Goal: Transaction & Acquisition: Purchase product/service

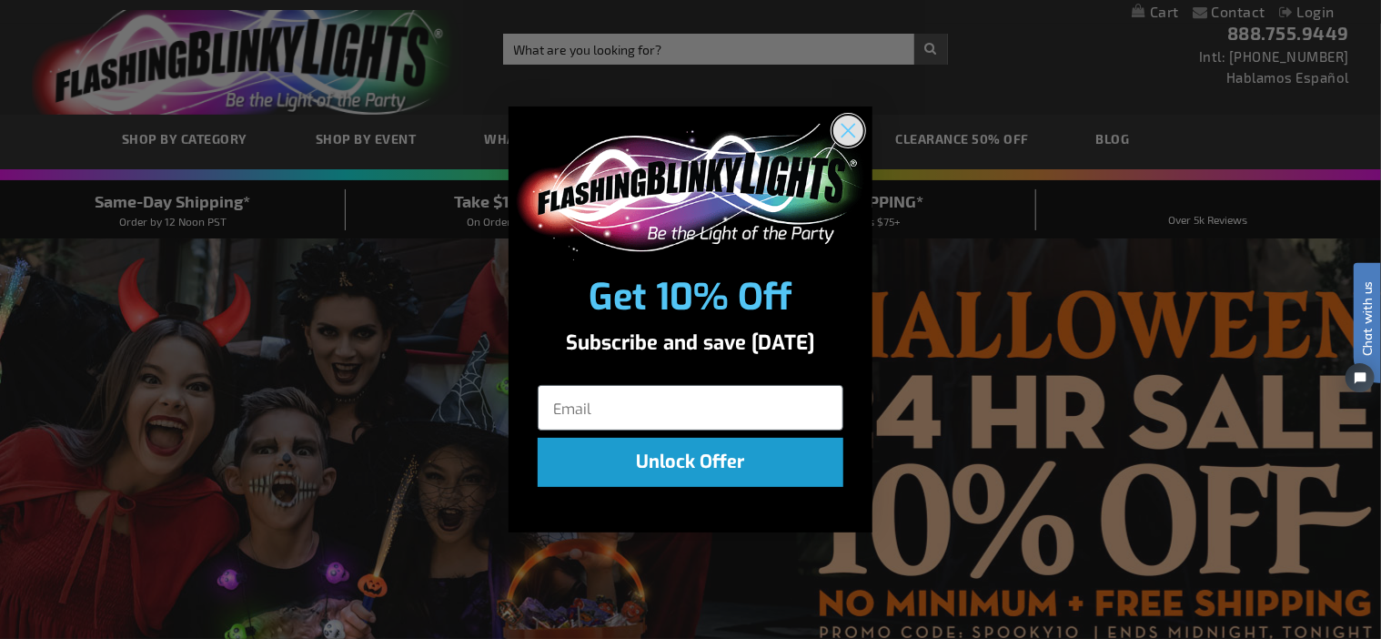
click at [852, 123] on circle "Close dialog" at bounding box center [848, 130] width 30 height 30
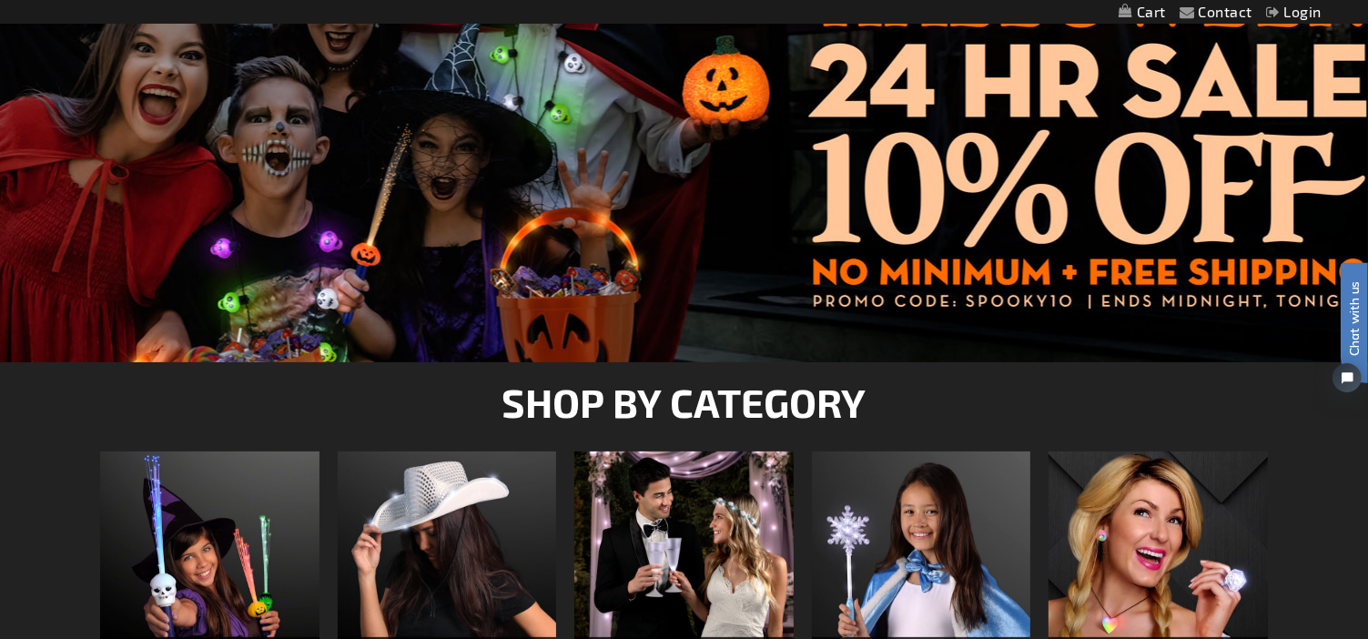
scroll to position [364, 0]
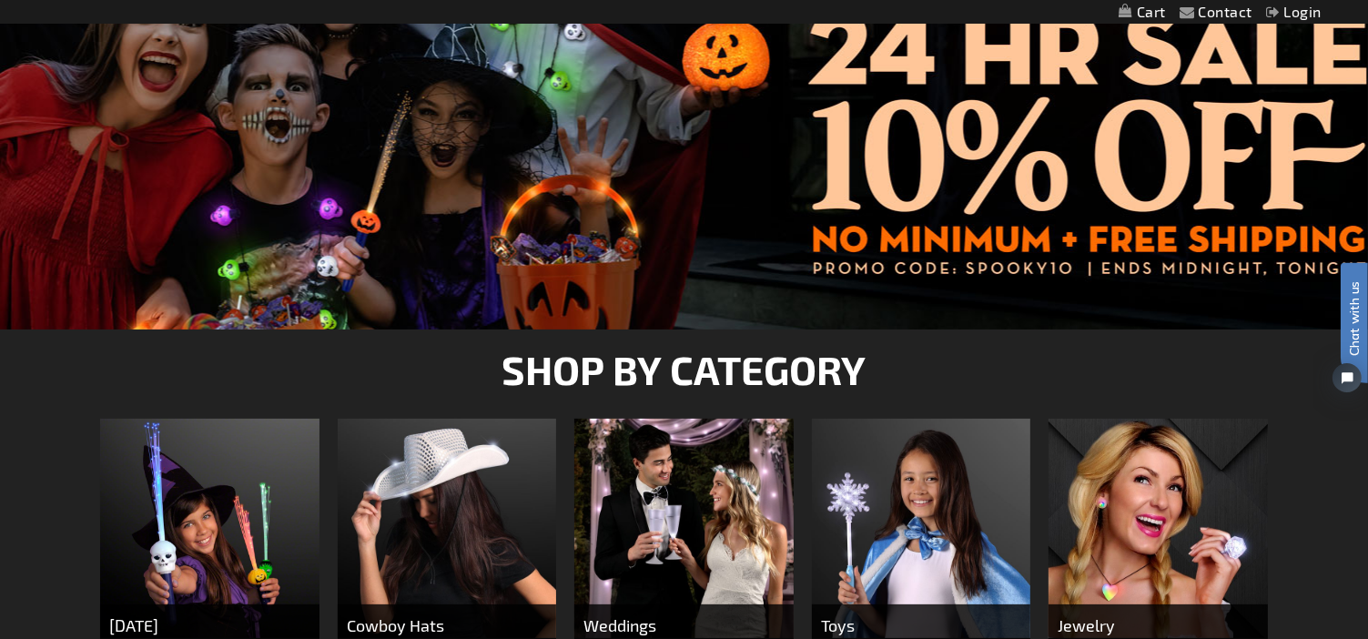
click at [889, 211] on div at bounding box center [684, 101] width 1368 height 455
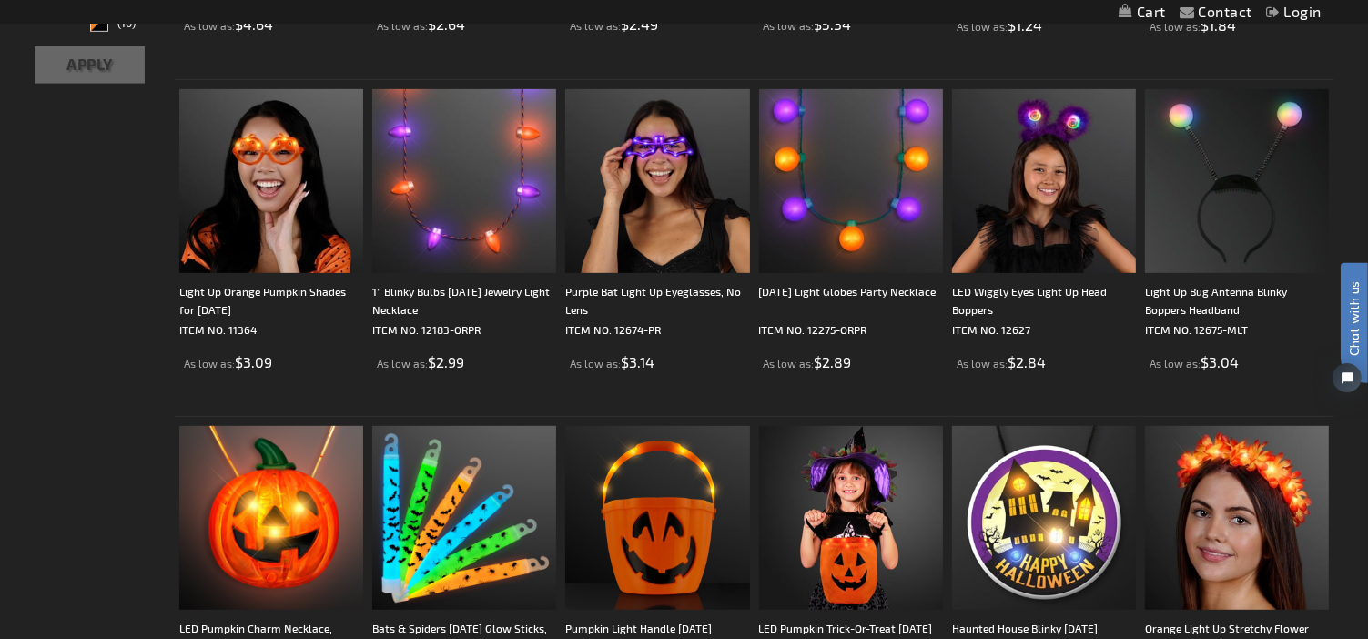
scroll to position [1001, 0]
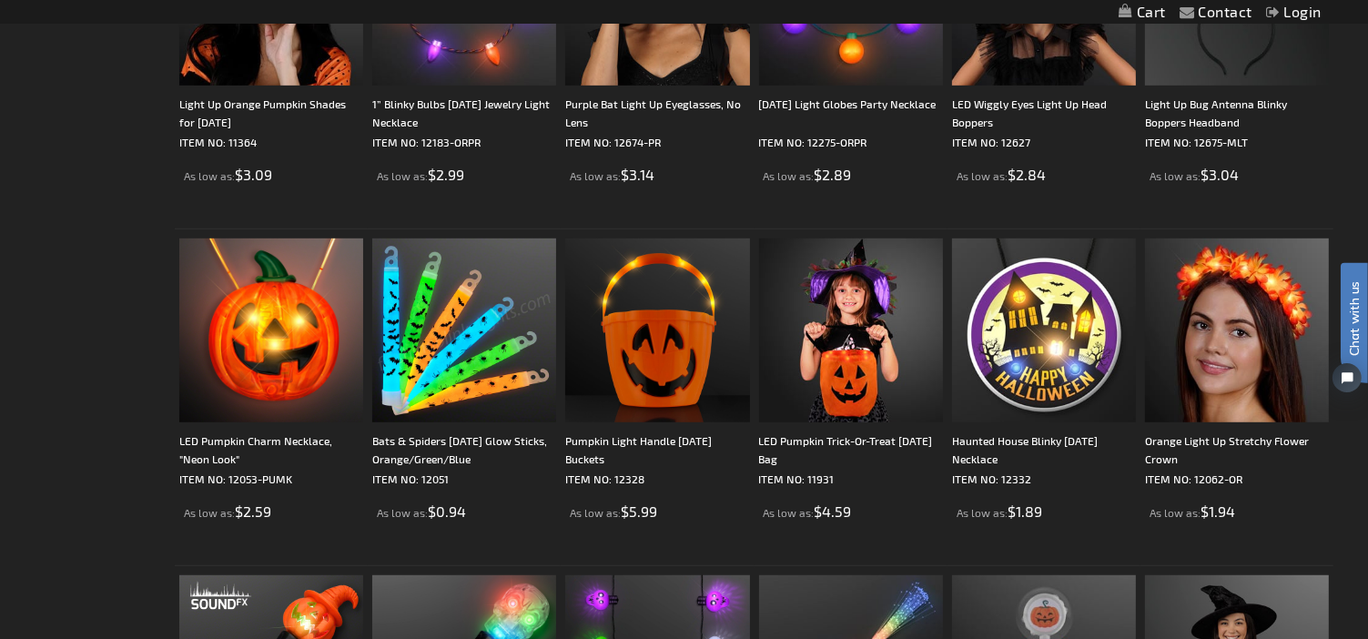
click at [442, 333] on img at bounding box center [464, 330] width 184 height 184
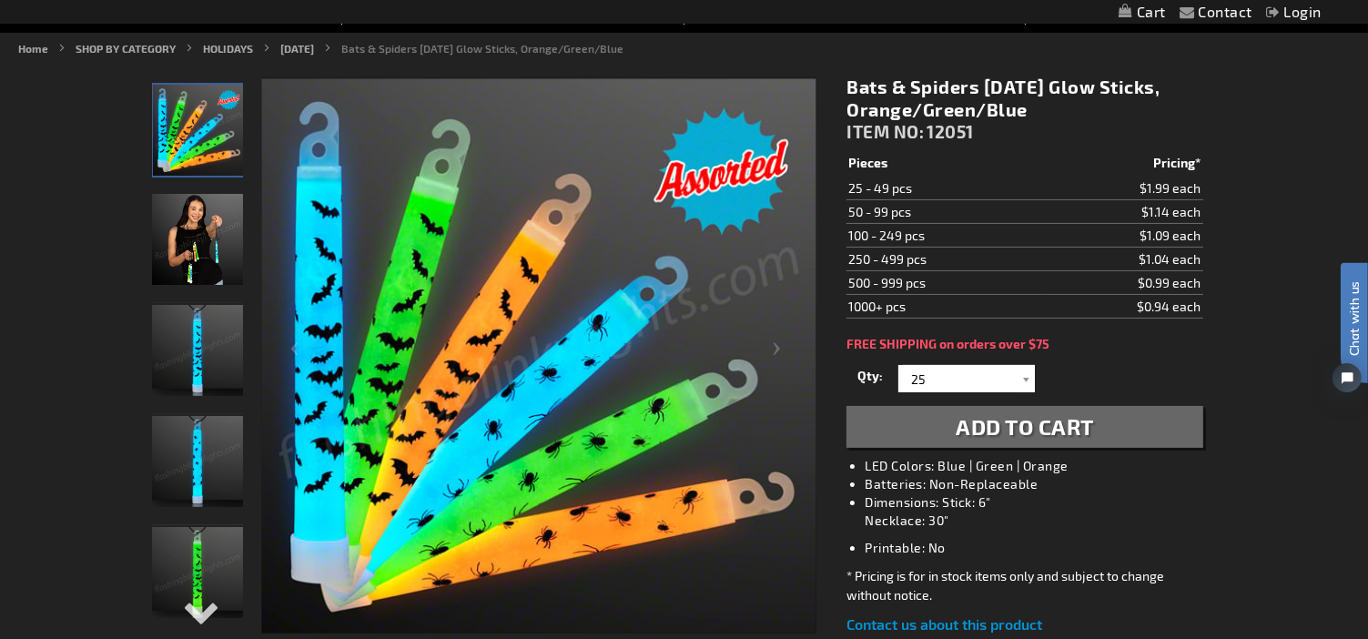
scroll to position [273, 0]
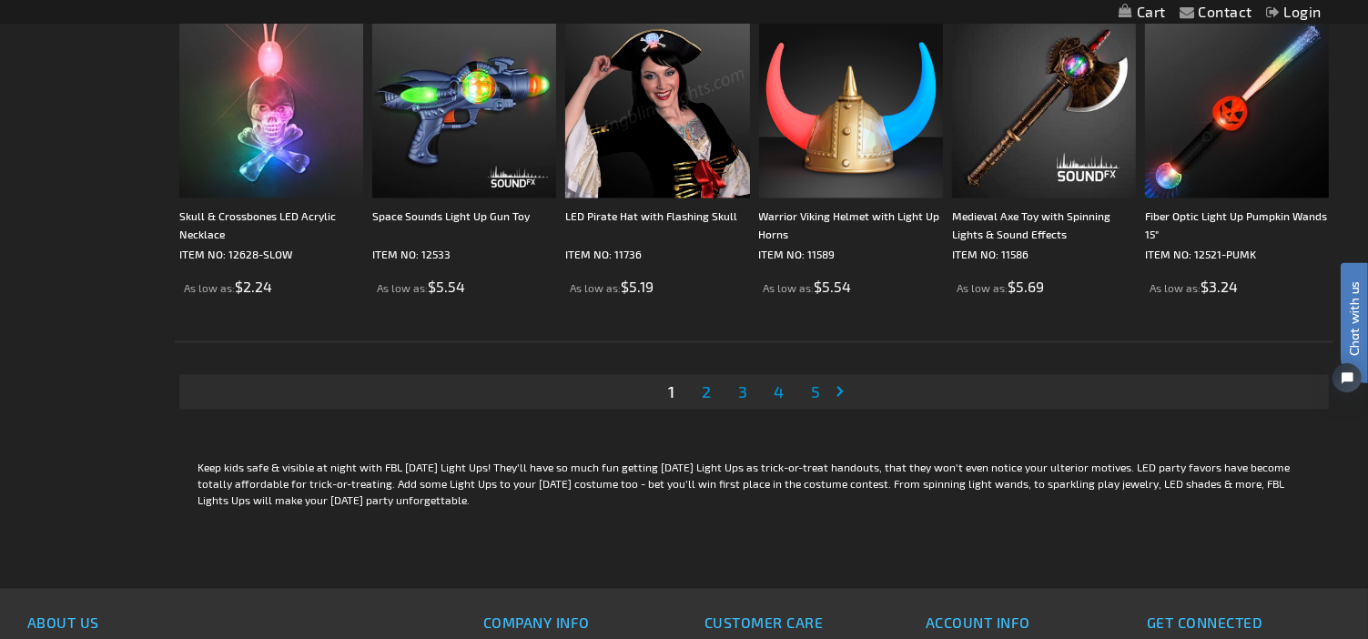
scroll to position [3640, 0]
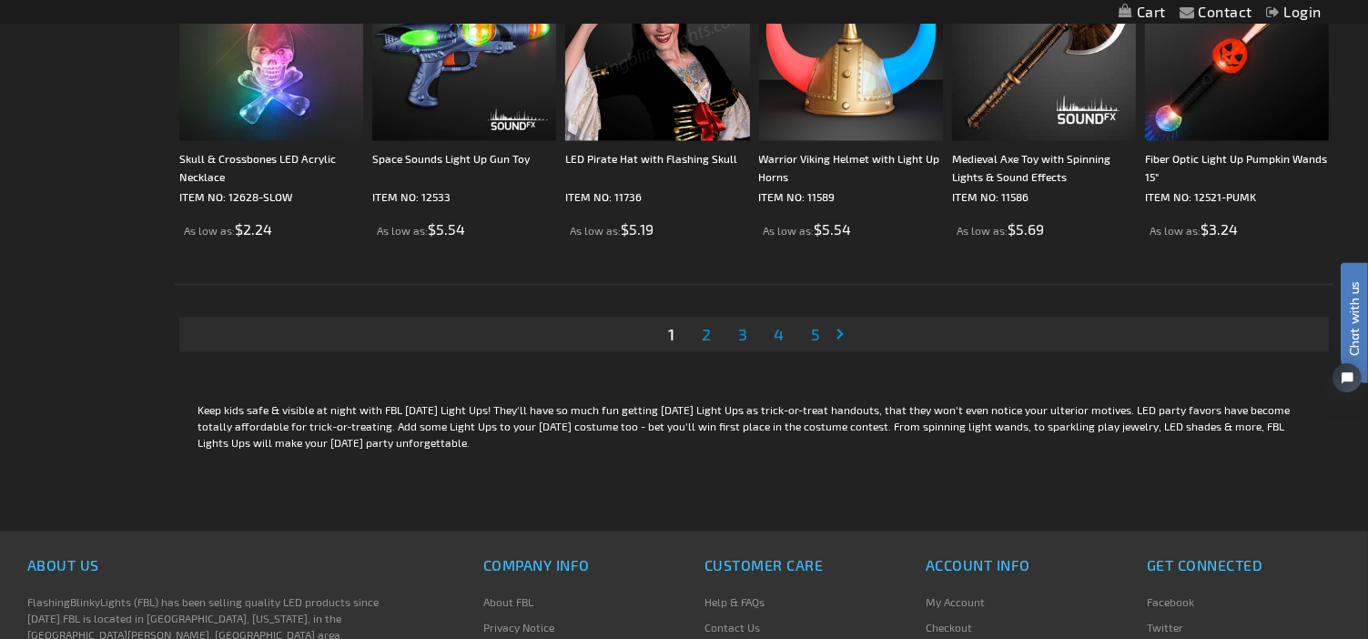
click at [706, 333] on span "2" at bounding box center [706, 334] width 9 height 20
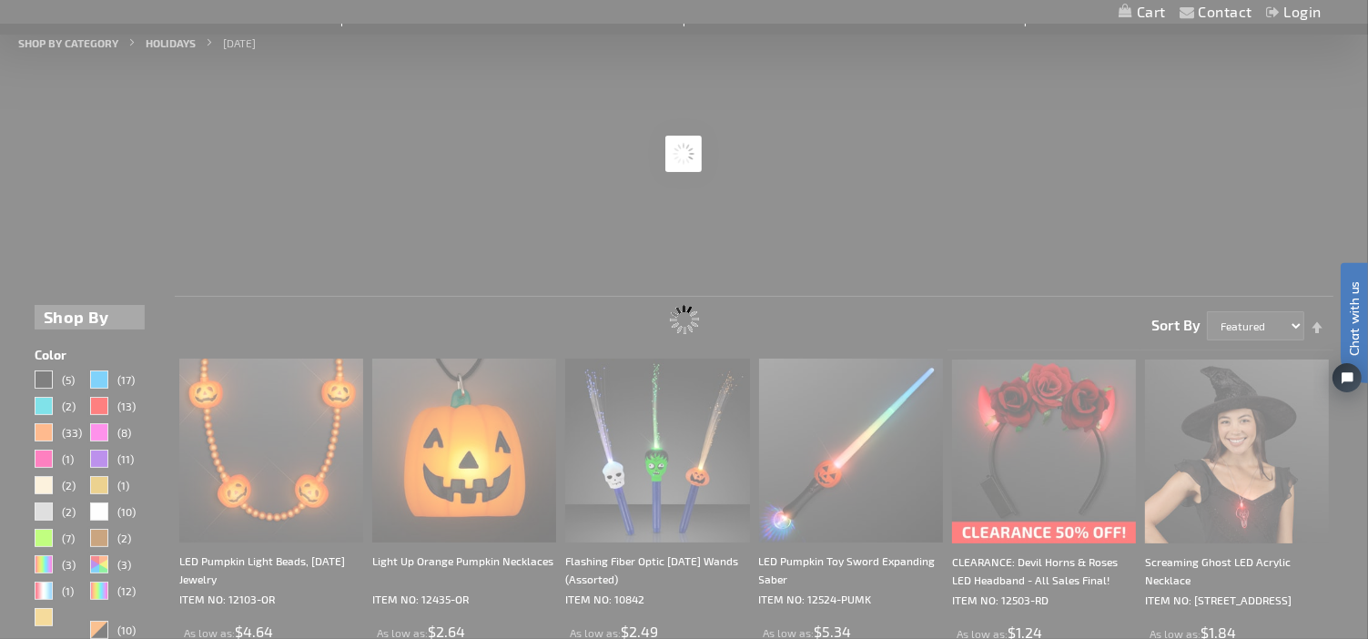
scroll to position [0, 0]
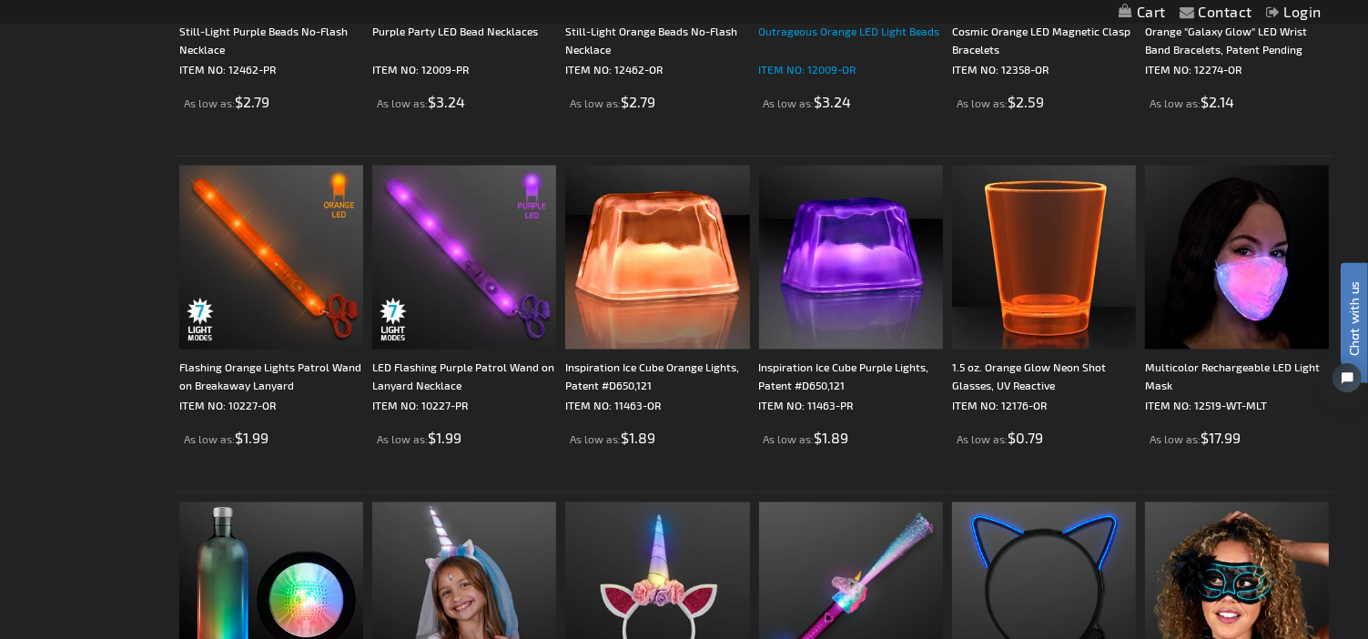
scroll to position [3549, 0]
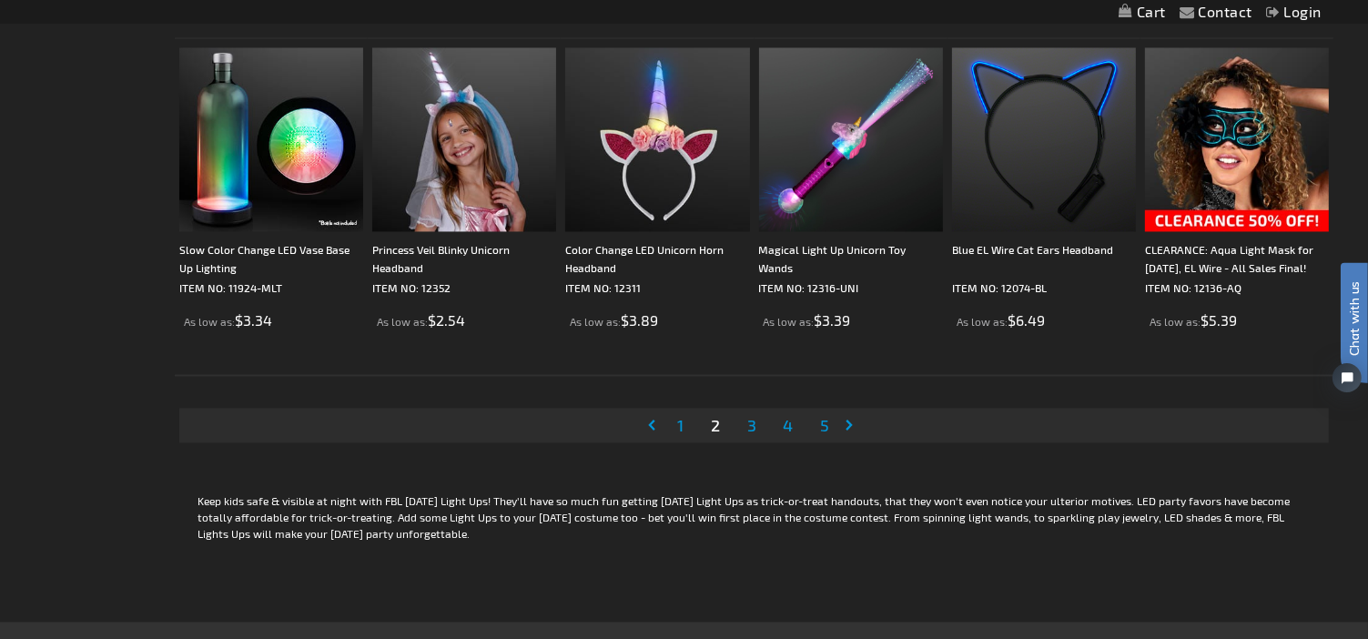
click at [750, 422] on span "3" at bounding box center [751, 425] width 9 height 20
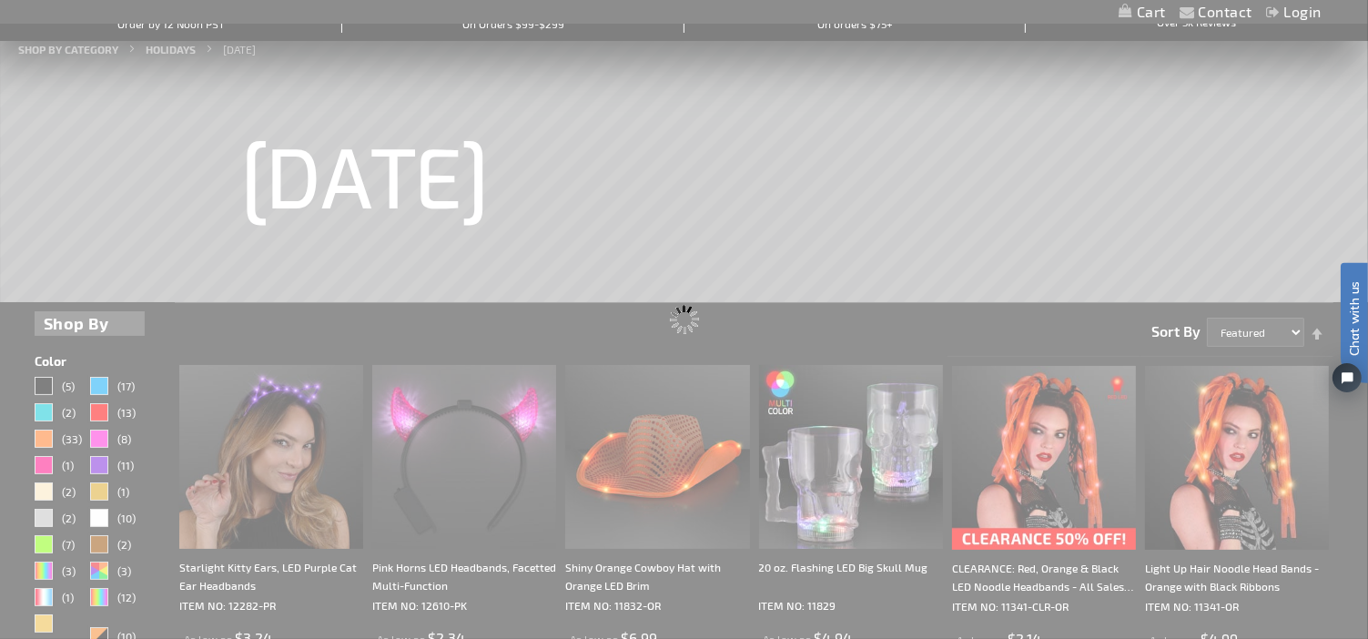
scroll to position [0, 0]
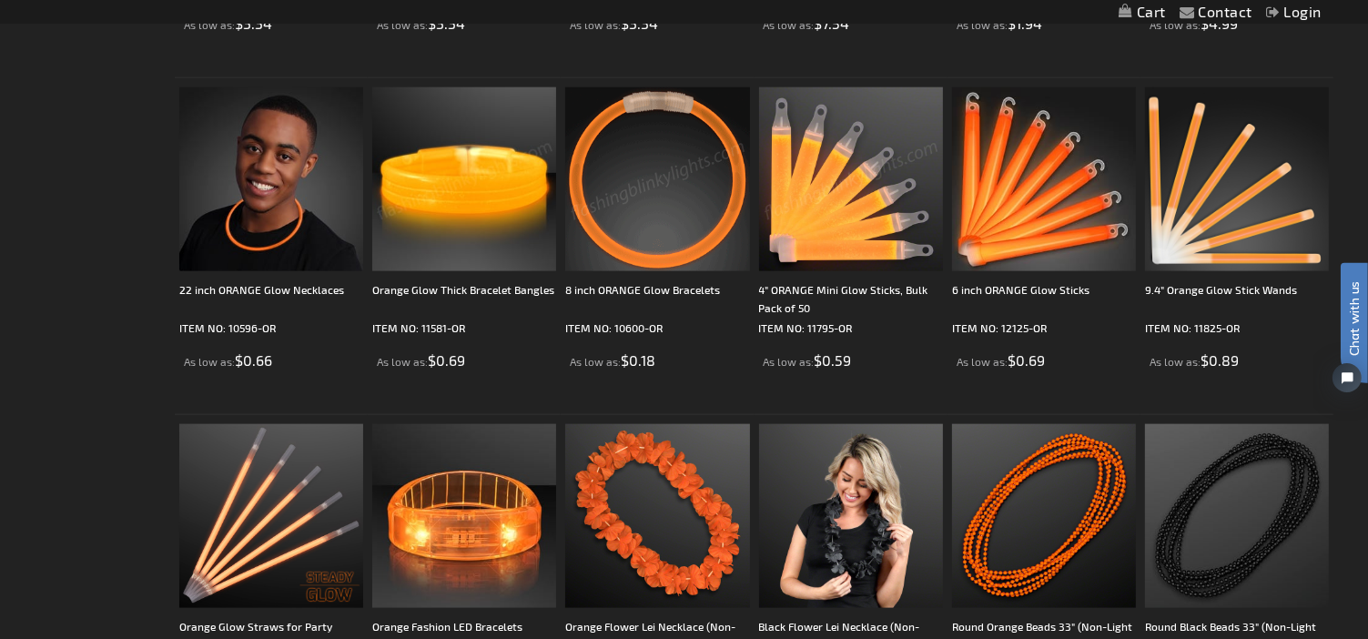
scroll to position [2275, 0]
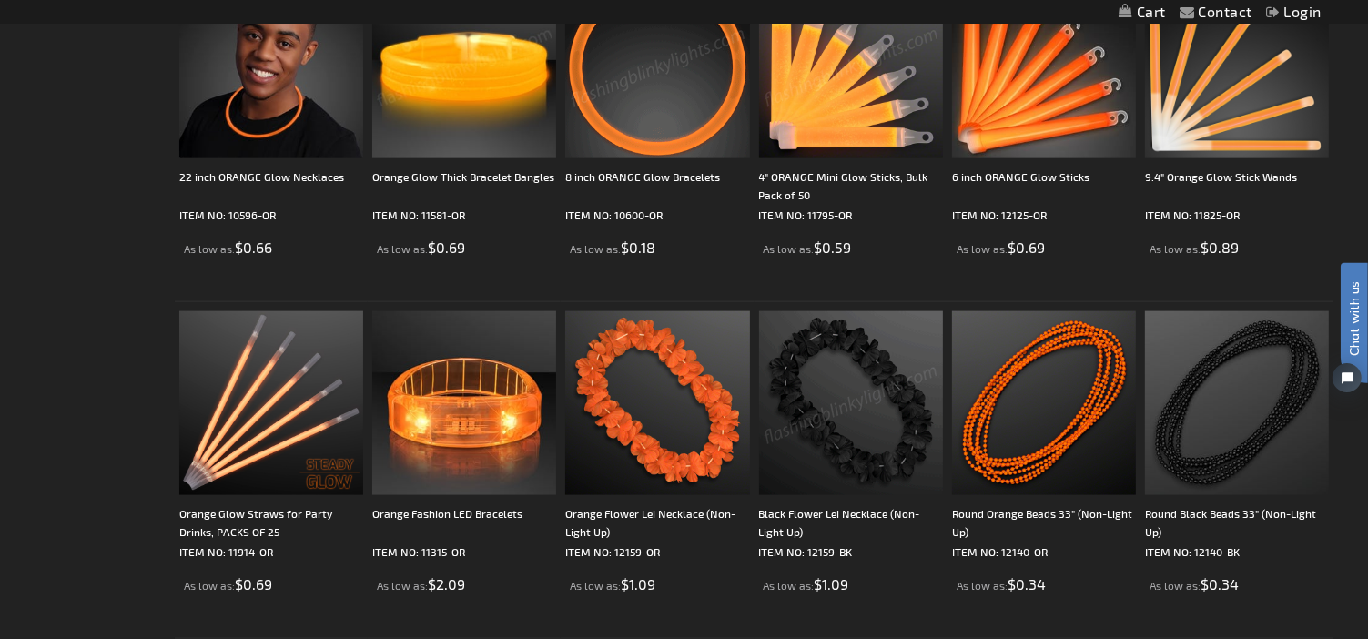
click at [849, 105] on img at bounding box center [851, 67] width 184 height 184
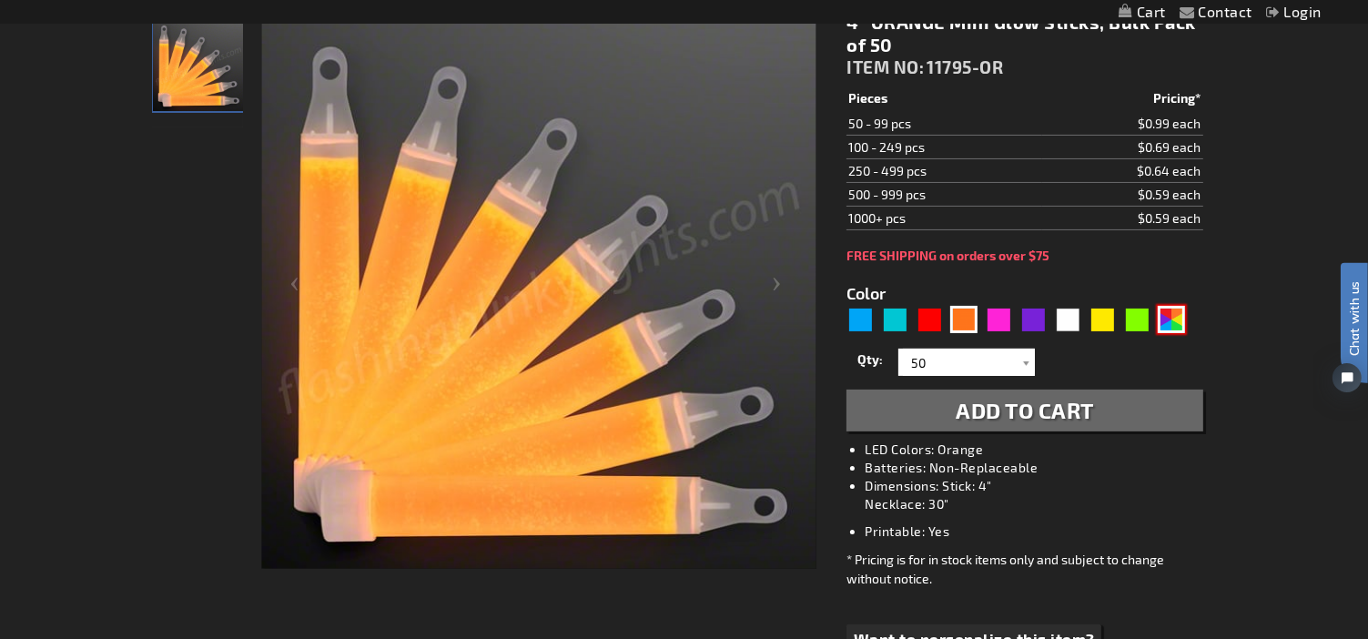
click at [1176, 317] on div "AST" at bounding box center [1170, 319] width 27 height 27
type input "5630"
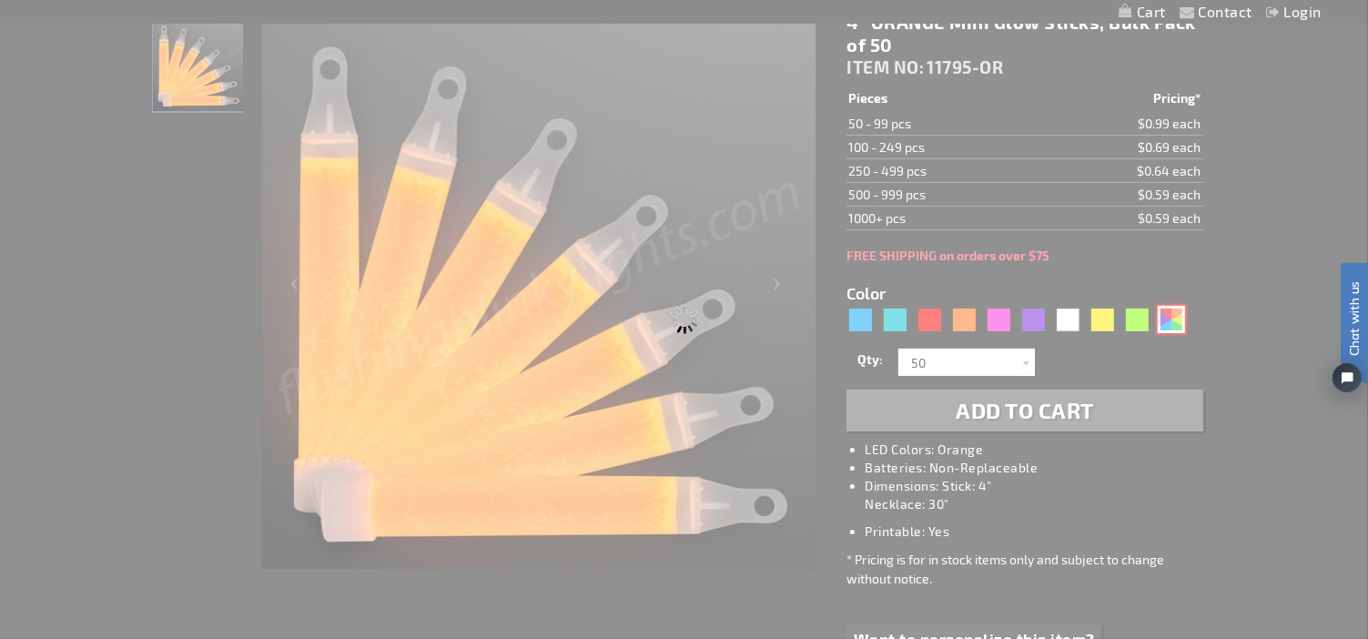
type input "11795-AST"
type input "Customize - Assorted Colors 4&quot; Mini Glow Sticks - ITEM NO: 11795-AST"
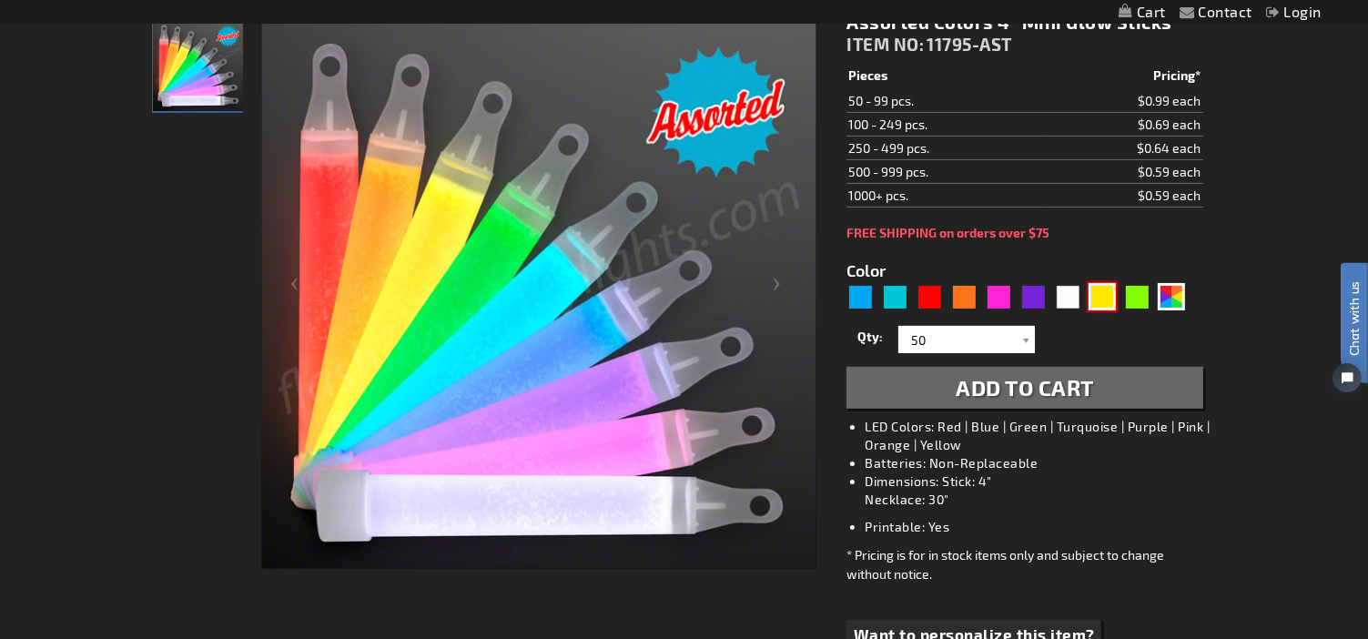
click at [1099, 292] on div "Yellow" at bounding box center [1101, 296] width 27 height 27
type input "5647"
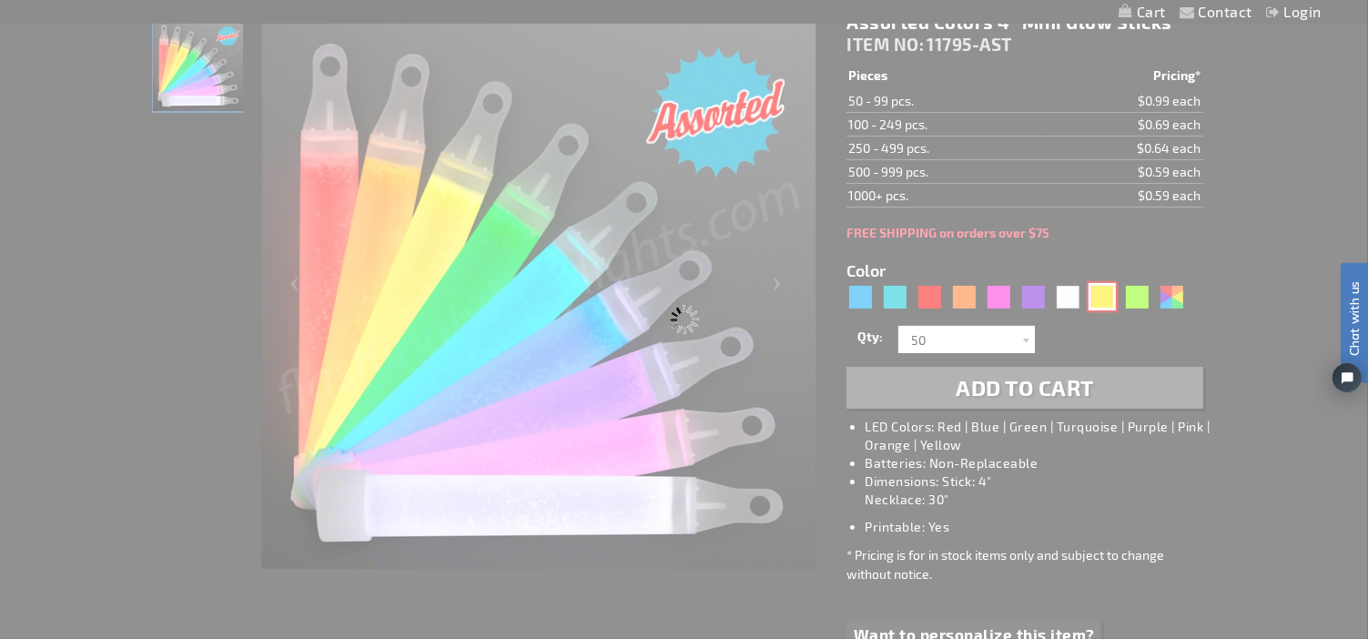
type input "11795-YL"
type input "Customize - 4&quot; YELLOW Mini Glow Sticks, Bulk Pack of 50 - ITEM NO: 11795-YL"
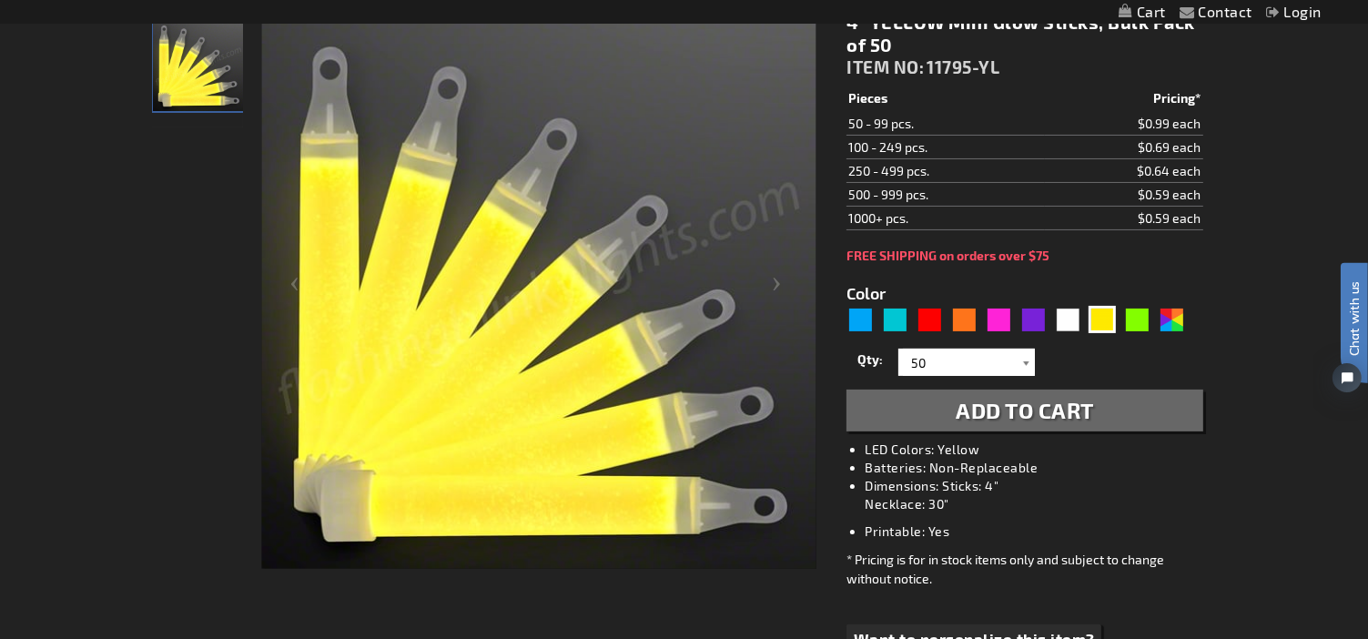
click at [1023, 361] on div at bounding box center [1025, 361] width 18 height 27
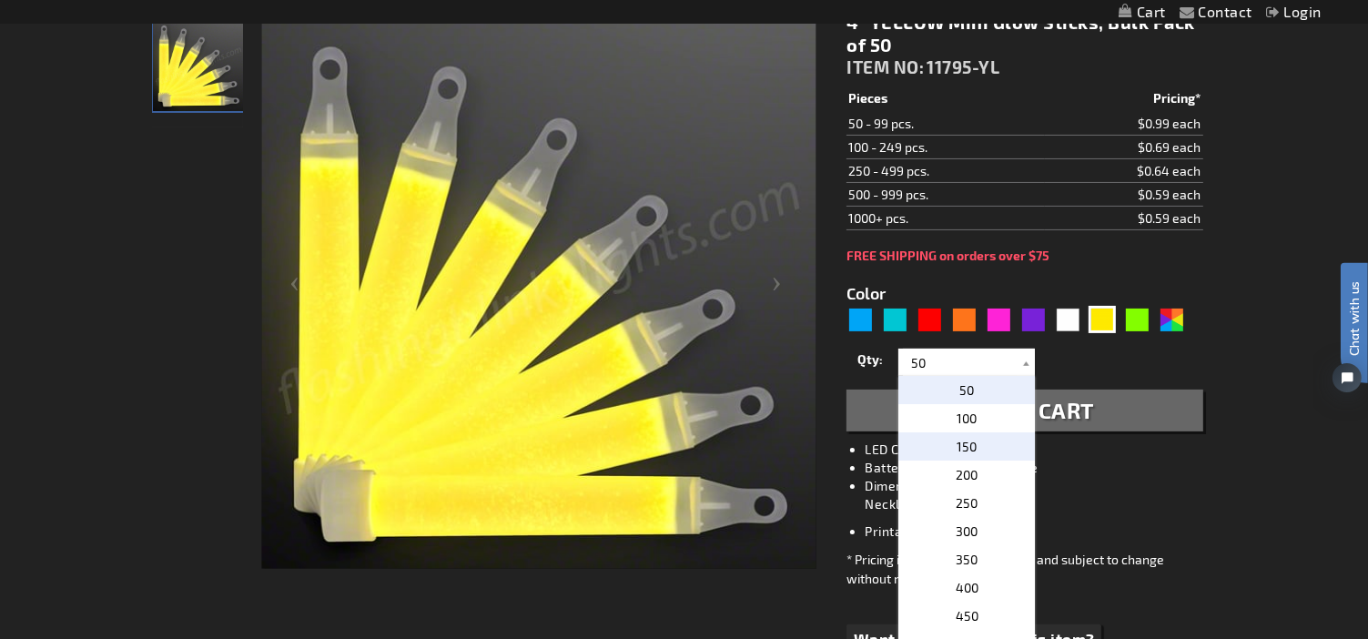
click at [970, 446] on p "150" at bounding box center [966, 446] width 136 height 28
type input "150"
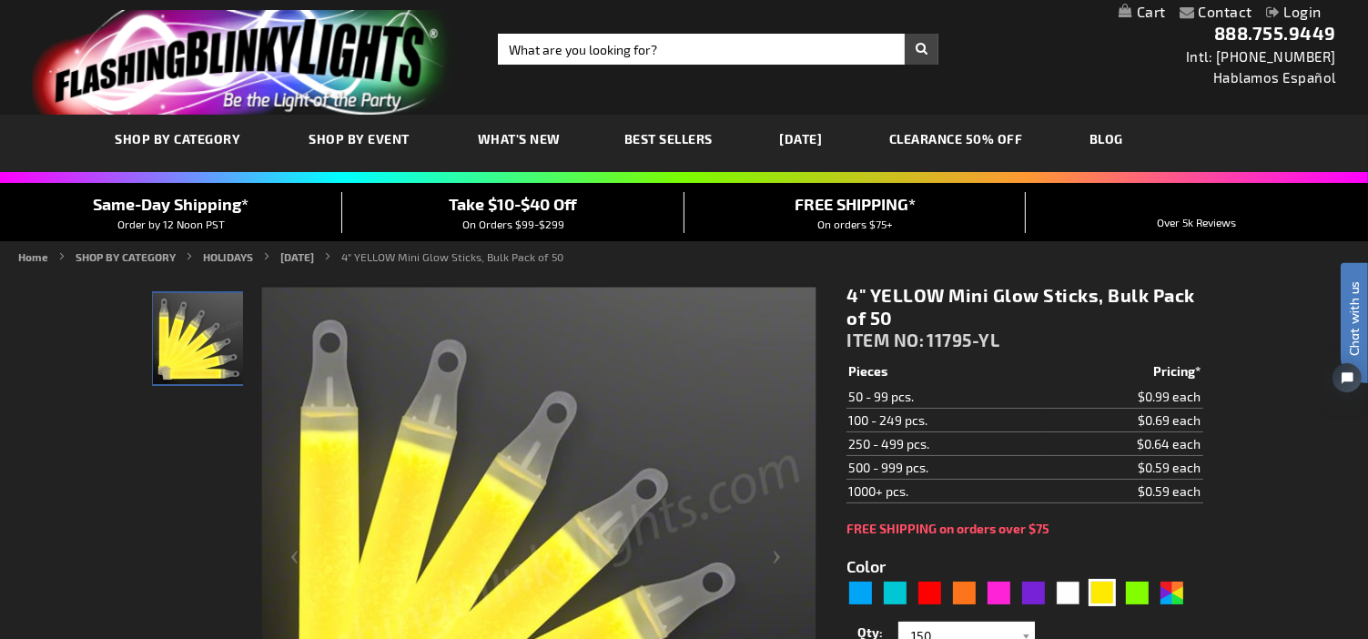
click at [964, 136] on link "CLEARANCE 50% OFF" at bounding box center [955, 138] width 161 height 61
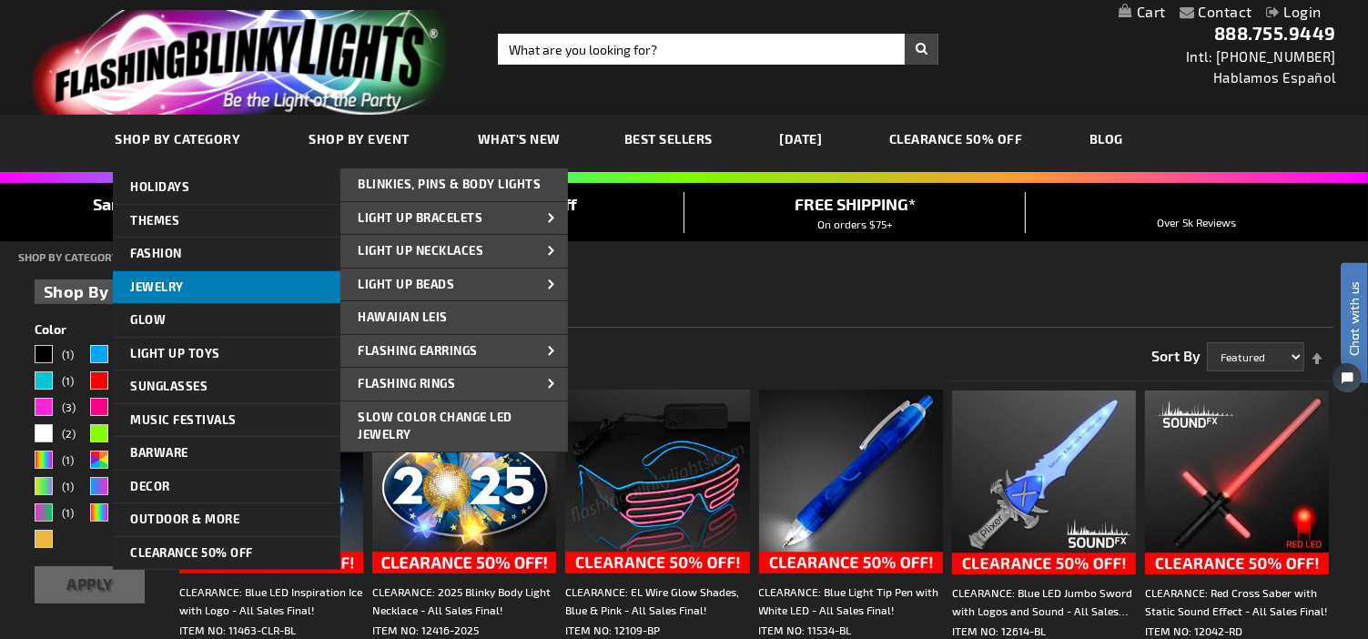
click at [153, 283] on span "Jewelry" at bounding box center [158, 286] width 54 height 15
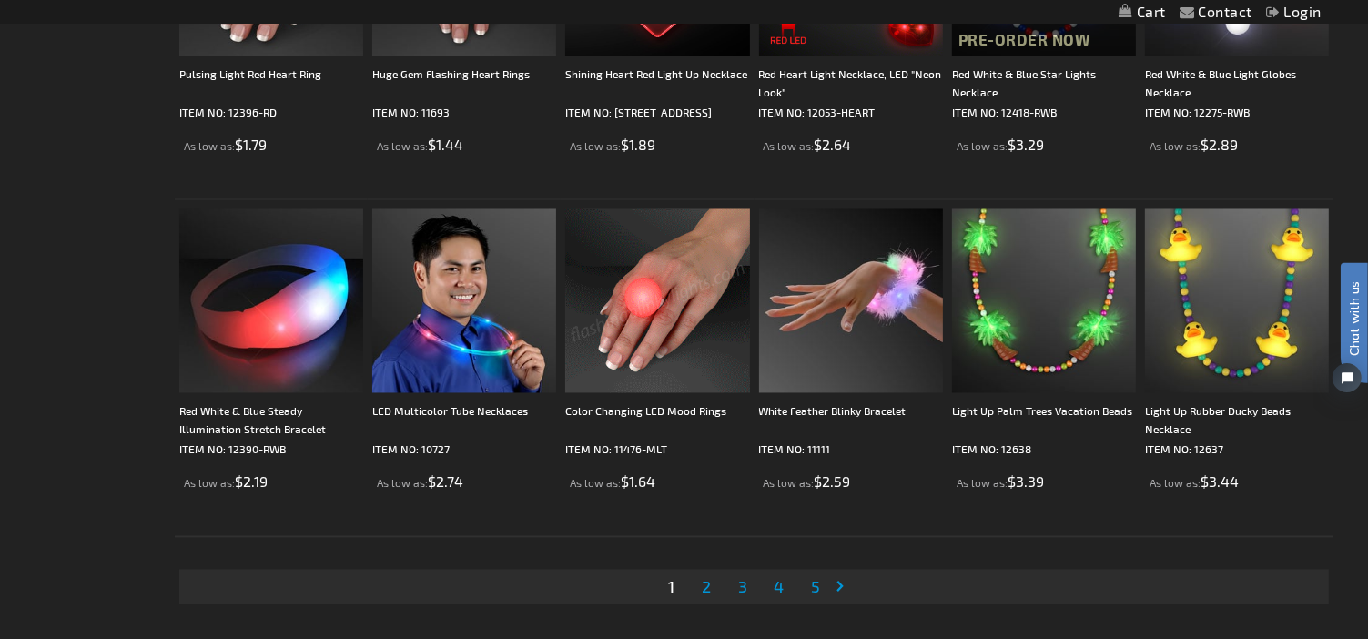
scroll to position [3367, 0]
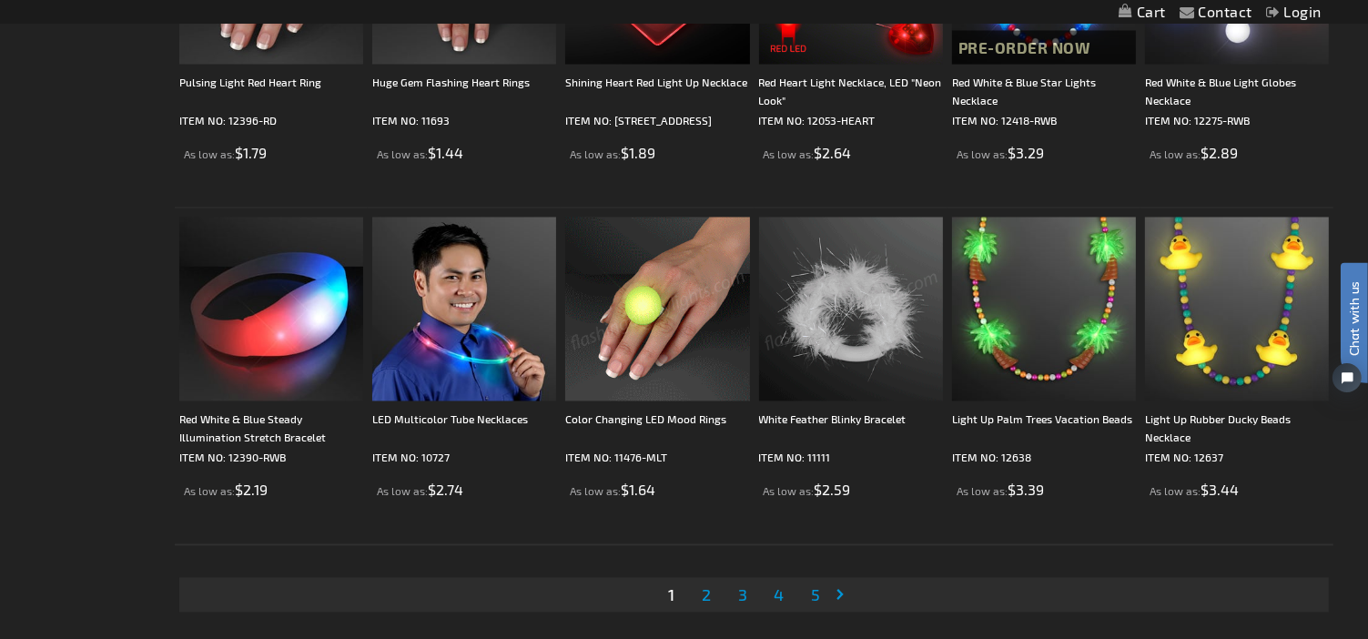
click at [705, 595] on span "2" at bounding box center [706, 595] width 9 height 20
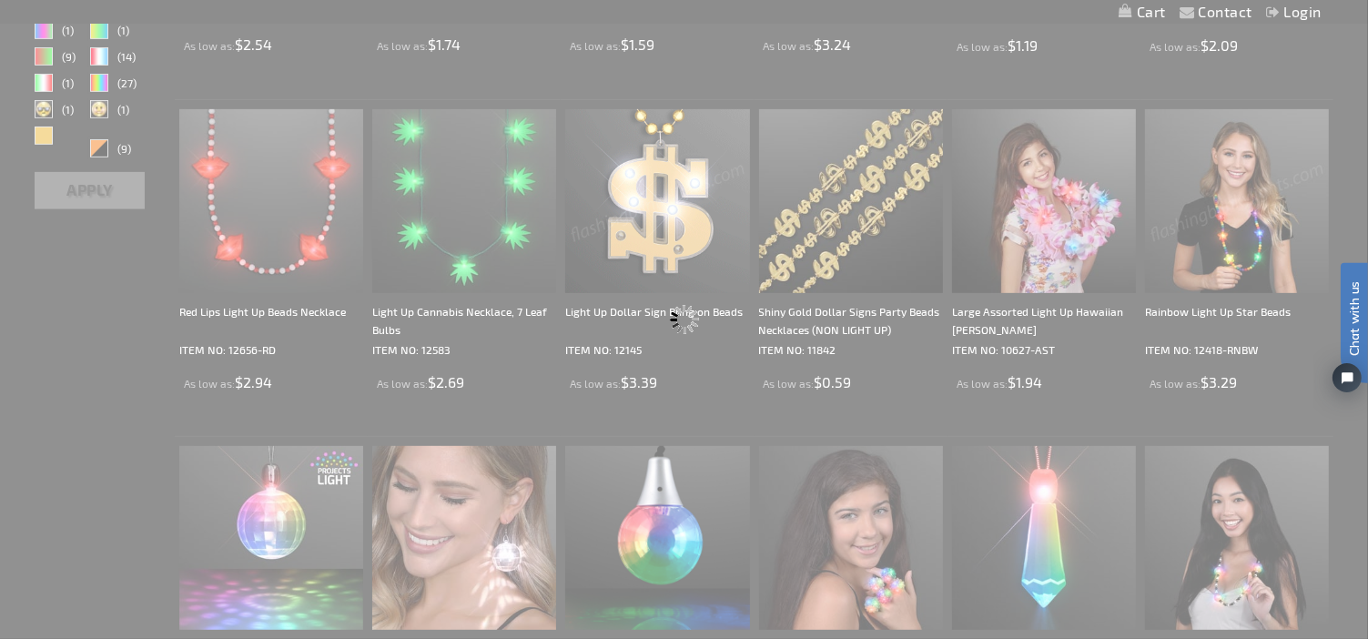
scroll to position [0, 0]
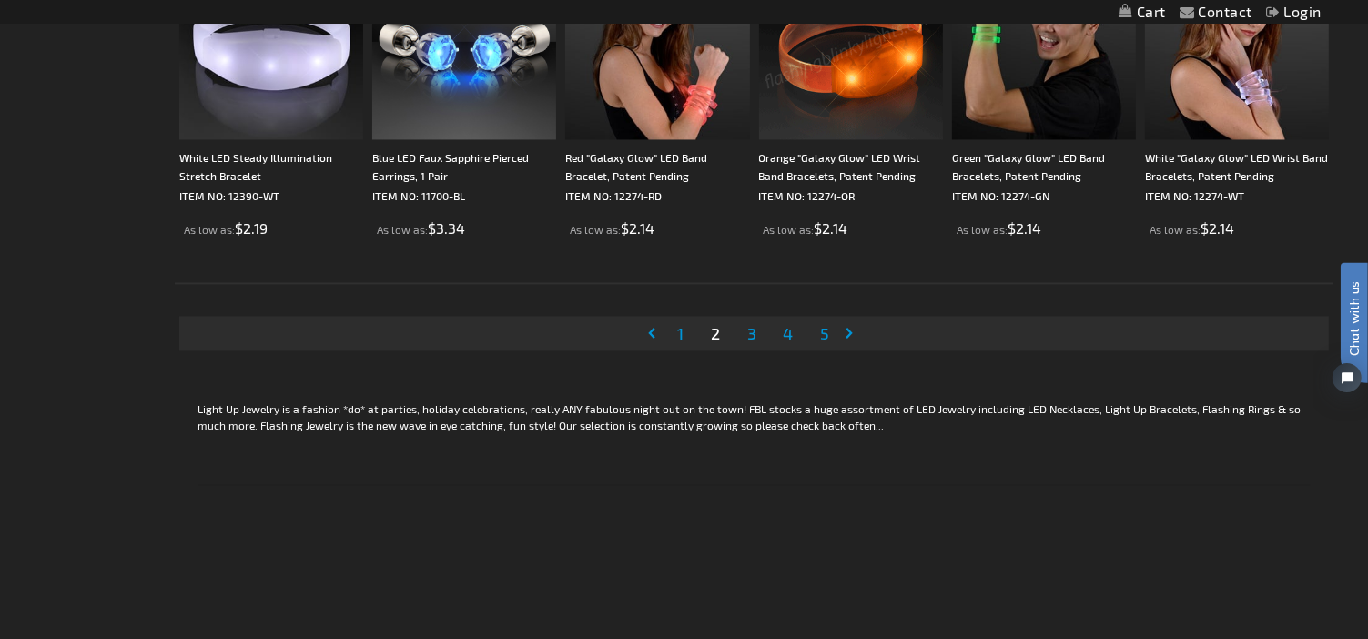
scroll to position [3640, 0]
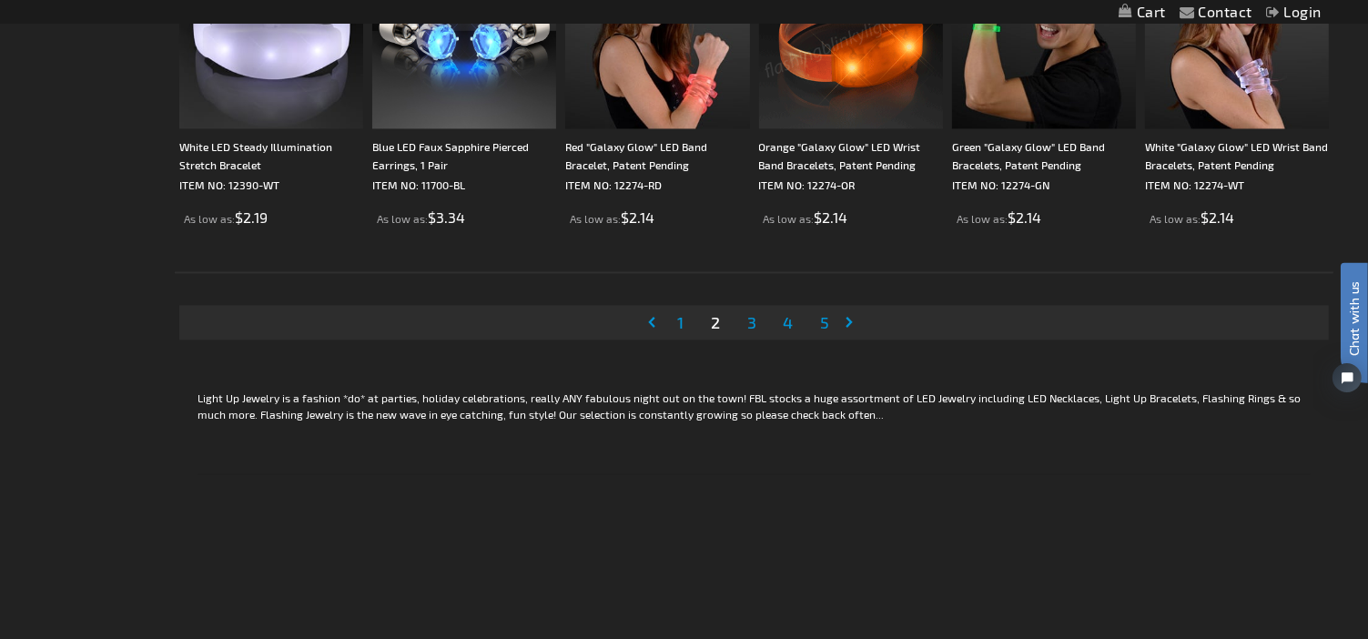
click at [752, 320] on span "3" at bounding box center [751, 322] width 9 height 20
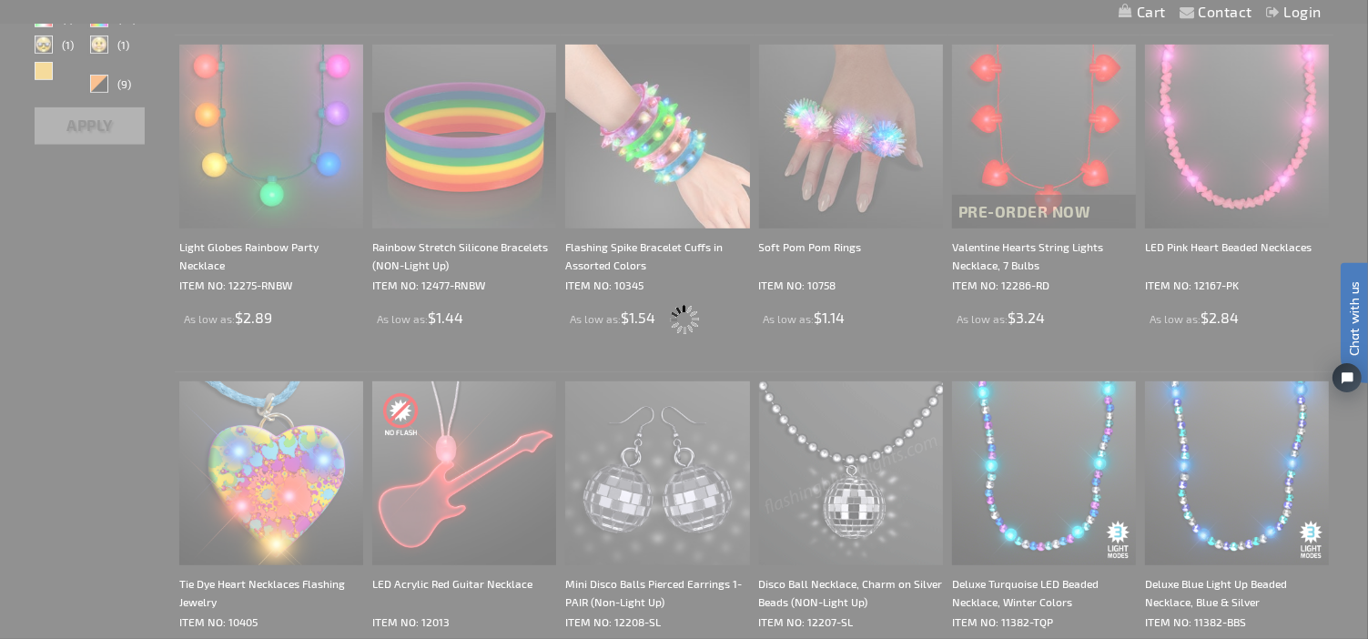
scroll to position [0, 0]
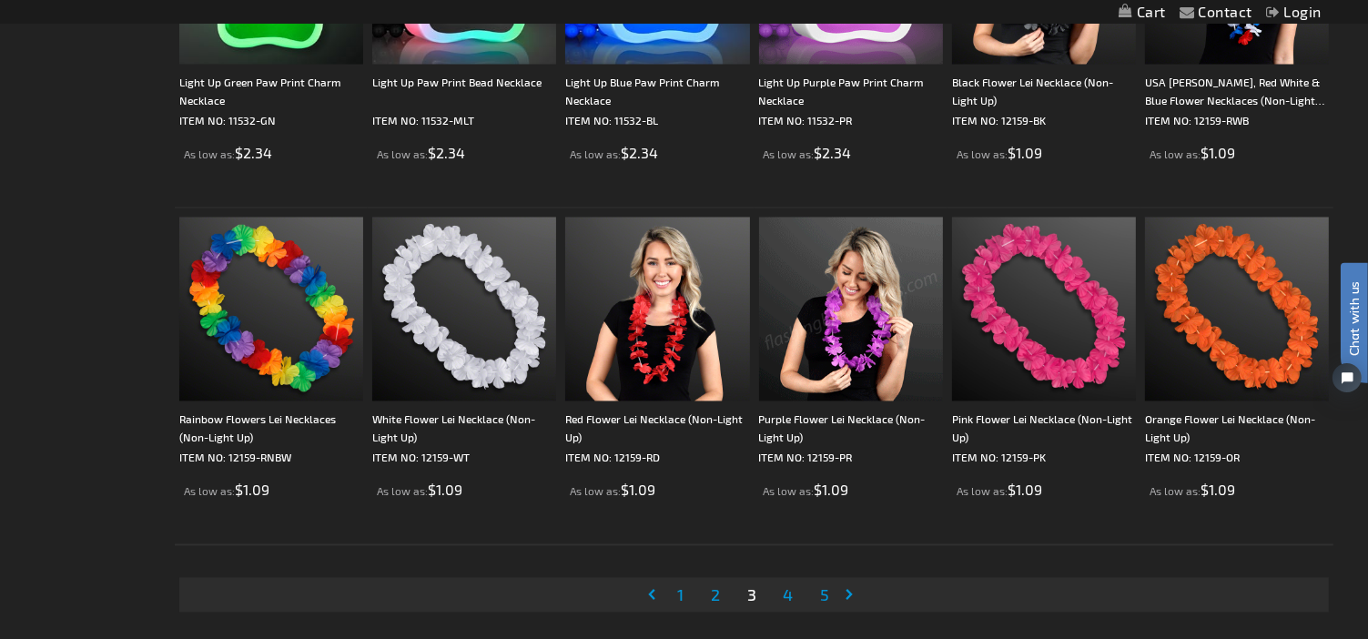
scroll to position [3640, 0]
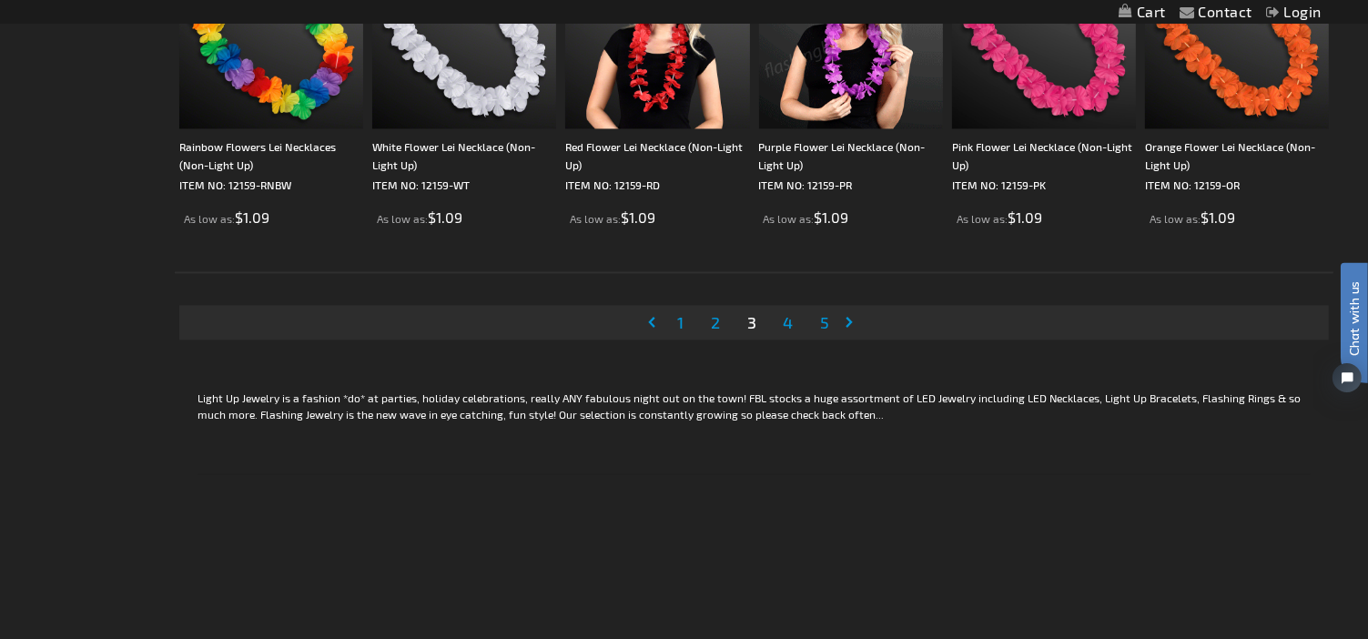
click at [790, 318] on span "4" at bounding box center [788, 322] width 10 height 20
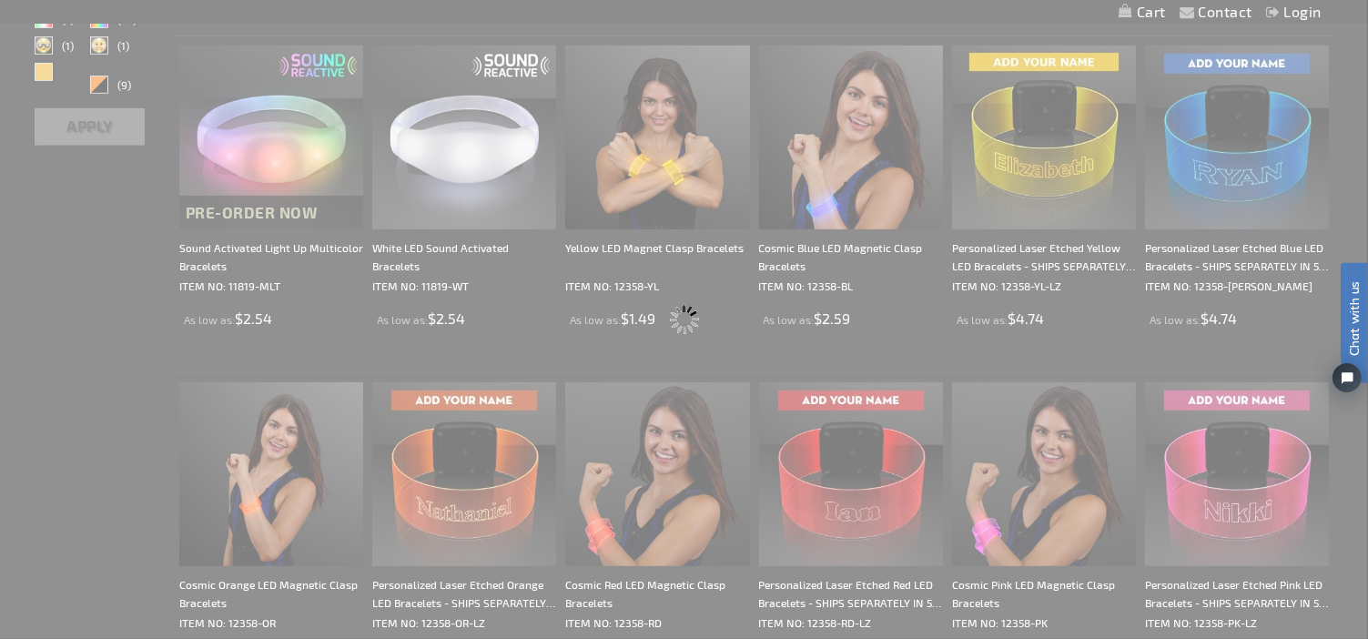
scroll to position [0, 0]
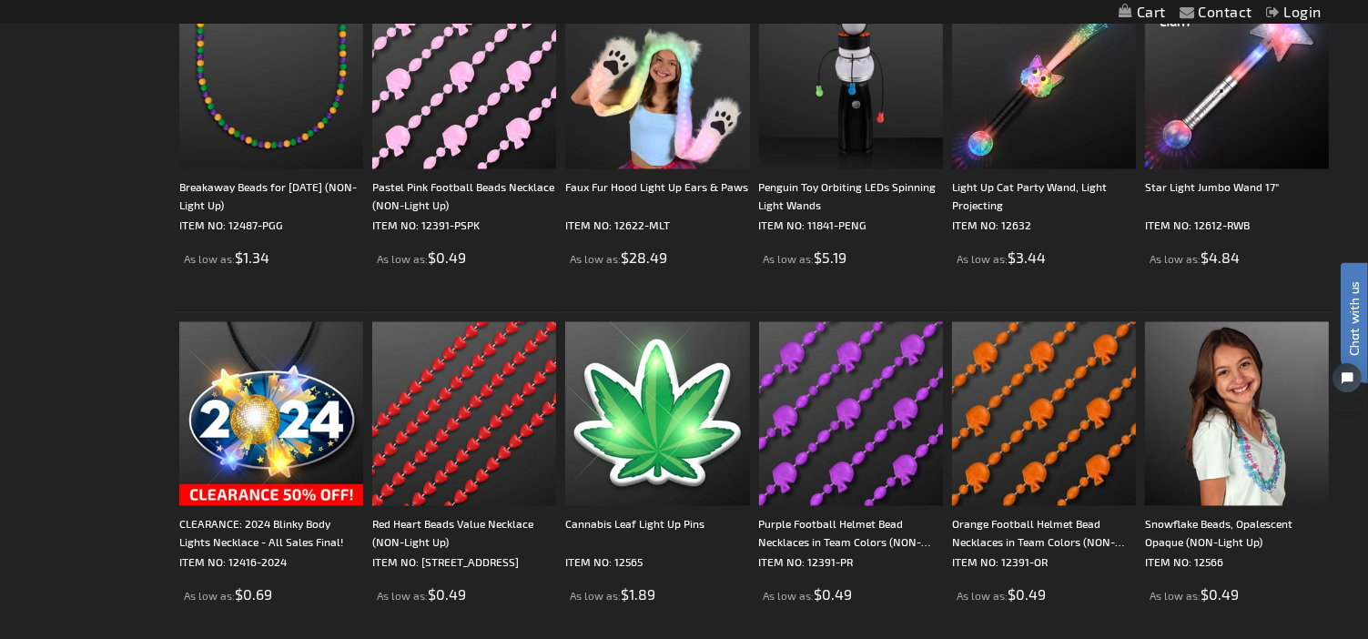
scroll to position [3549, 0]
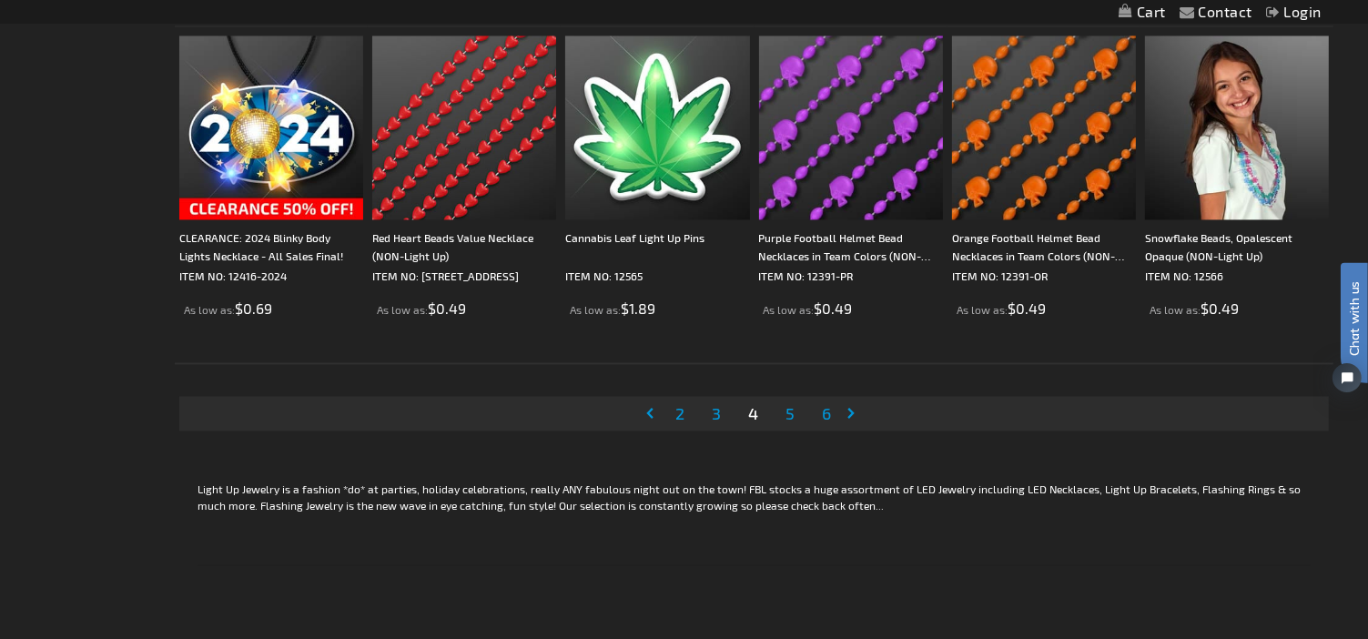
click at [786, 412] on span "5" at bounding box center [789, 413] width 9 height 20
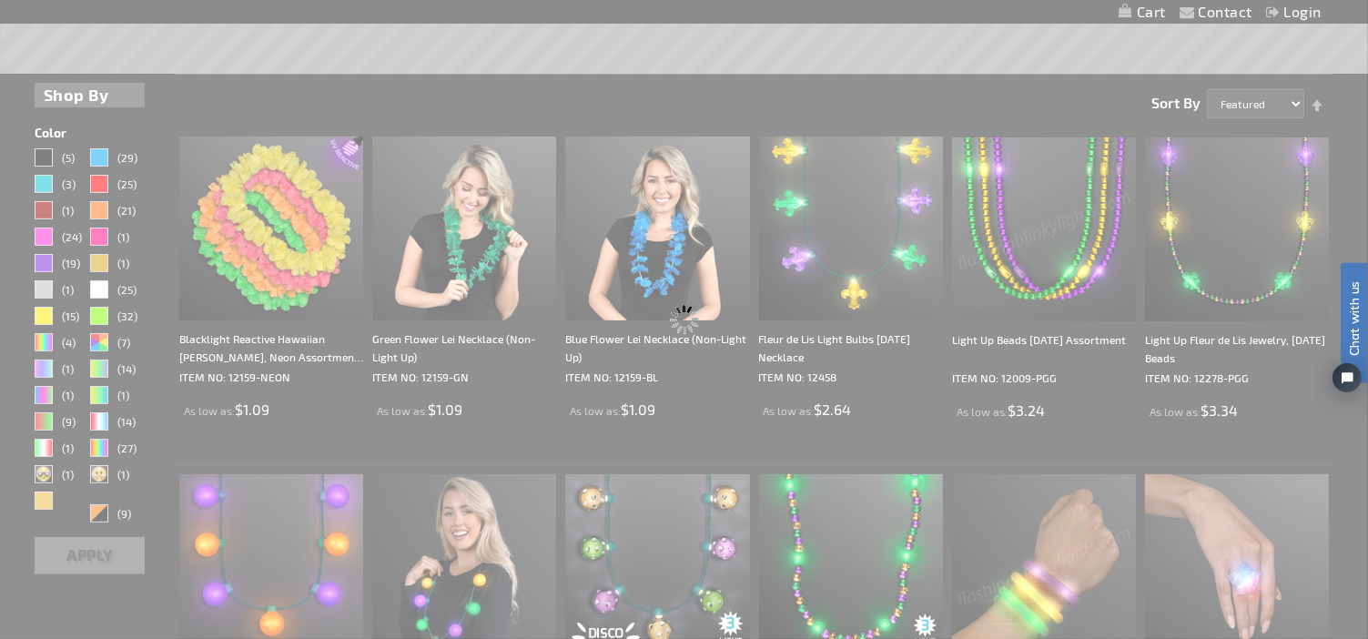
scroll to position [0, 0]
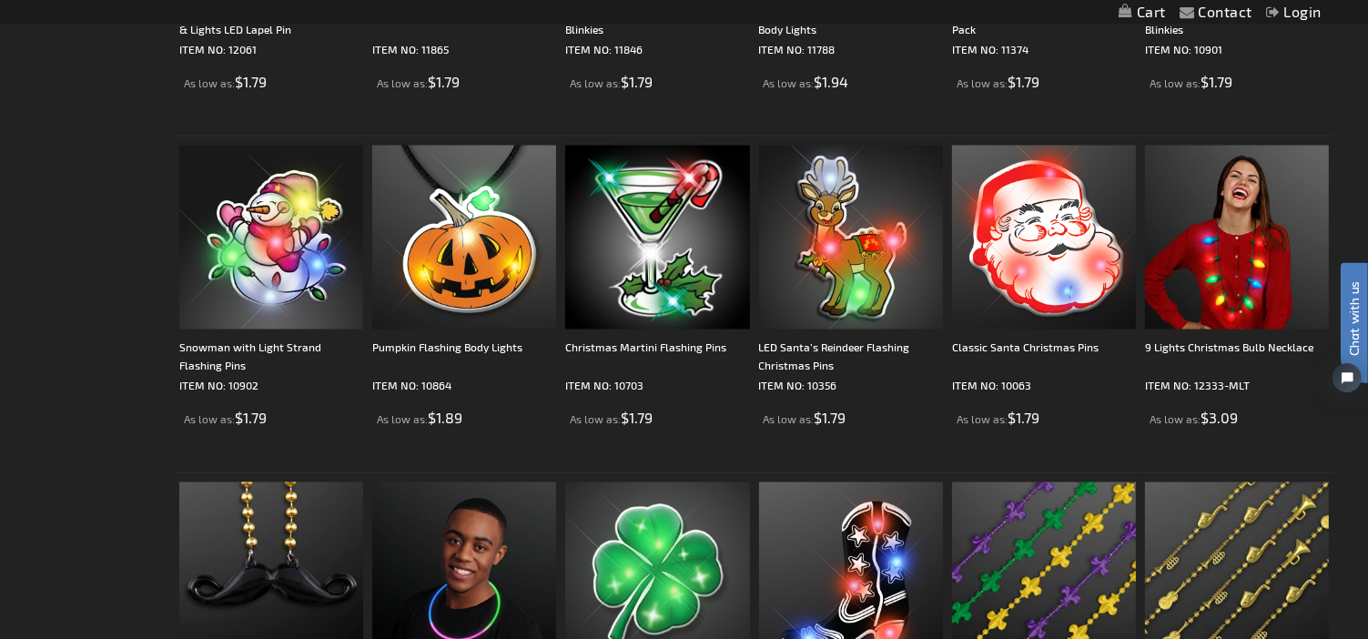
scroll to position [3094, 0]
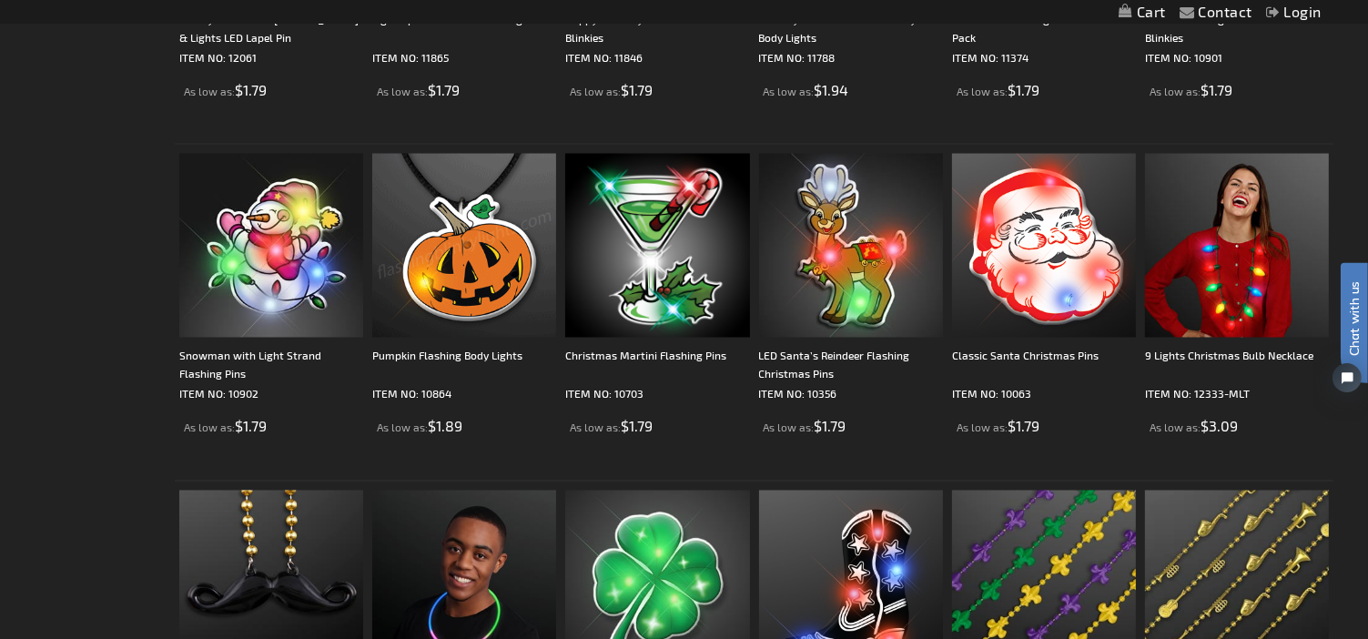
click at [472, 286] on img at bounding box center [464, 246] width 184 height 184
